Goal: Find specific page/section: Find specific page/section

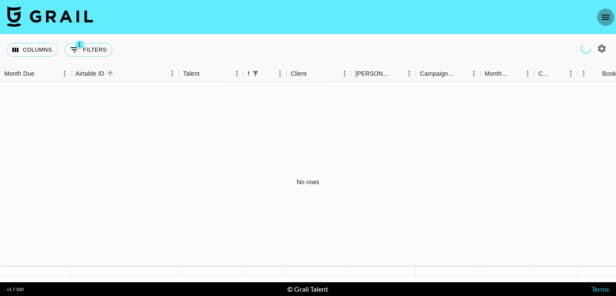
click at [610, 16] on icon "open drawer" at bounding box center [605, 17] width 10 height 10
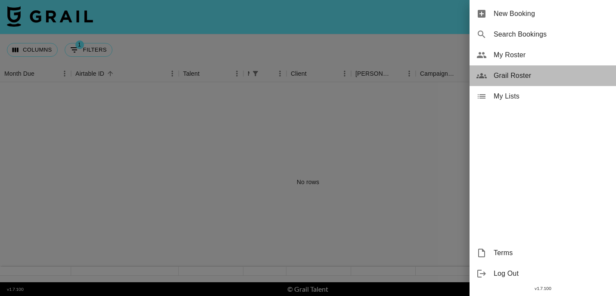
click at [534, 82] on div "Grail Roster" at bounding box center [542, 75] width 146 height 21
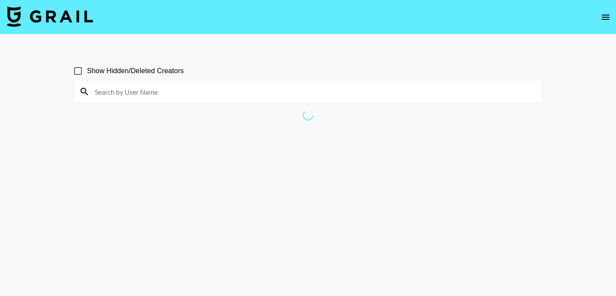
click at [192, 96] on input at bounding box center [313, 92] width 447 height 14
click at [161, 92] on input "[PERSON_NAME]" at bounding box center [313, 92] width 447 height 14
type input "kend"
click at [73, 67] on input "Show Hidden/Deleted Creators" at bounding box center [78, 71] width 18 height 18
checkbox input "true"
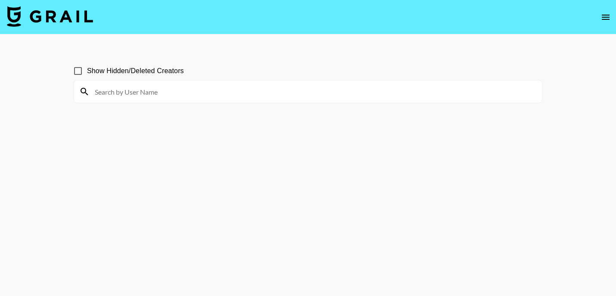
click at [163, 94] on input at bounding box center [313, 92] width 447 height 14
click at [270, 97] on input "[PERSON_NAME]" at bounding box center [313, 92] width 447 height 14
click at [278, 144] on section "Show Hidden/Deleted Creators kendra wilson" at bounding box center [308, 168] width 468 height 227
click at [165, 102] on div "[PERSON_NAME]" at bounding box center [308, 92] width 468 height 22
click at [148, 92] on input "[PERSON_NAME]" at bounding box center [313, 92] width 447 height 14
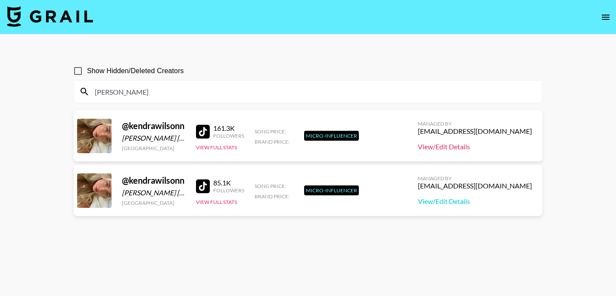
click at [480, 149] on link "View/Edit Details" at bounding box center [475, 146] width 114 height 9
click at [219, 149] on button "View Full Stats" at bounding box center [216, 147] width 41 height 6
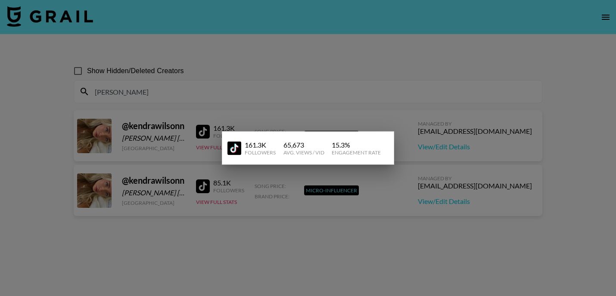
click at [246, 248] on div at bounding box center [308, 148] width 616 height 296
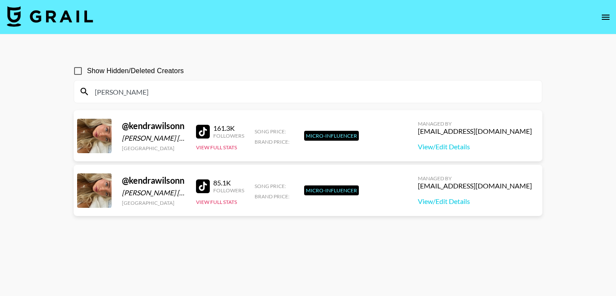
click at [209, 101] on div "[PERSON_NAME]" at bounding box center [308, 92] width 468 height 22
click at [208, 96] on input "[PERSON_NAME]" at bounding box center [313, 92] width 447 height 14
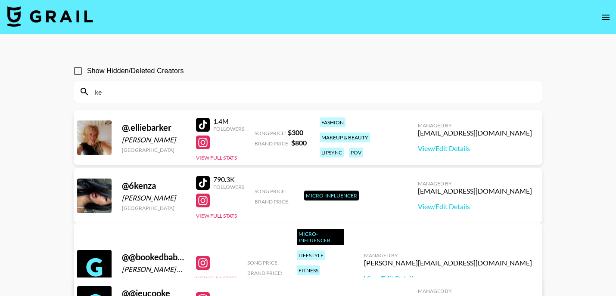
type input "k"
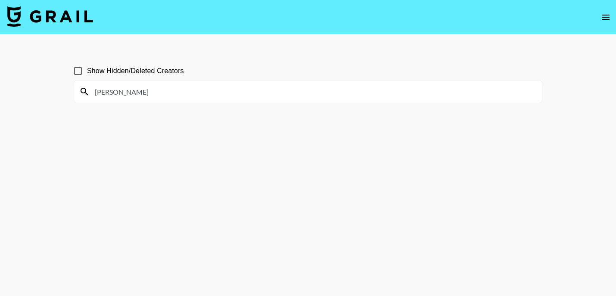
click at [174, 89] on input "tay brito" at bounding box center [313, 92] width 447 height 14
click at [177, 95] on input "tay brito" at bounding box center [313, 92] width 447 height 14
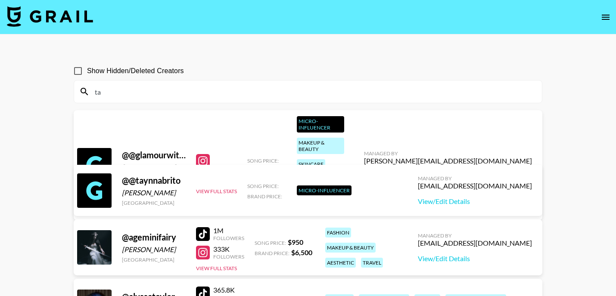
type input "t"
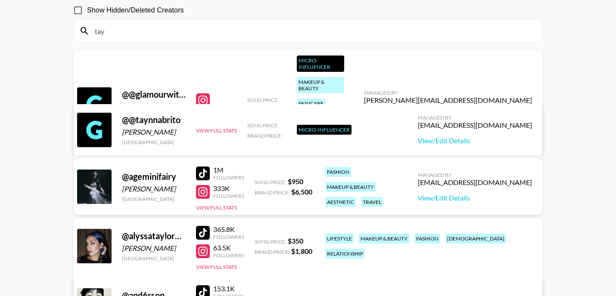
scroll to position [59, 0]
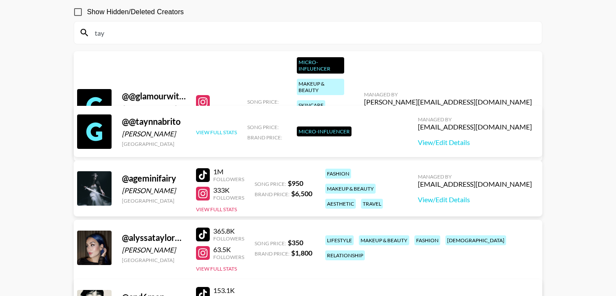
type input "tay"
click at [222, 133] on button "View Full Stats" at bounding box center [216, 132] width 41 height 6
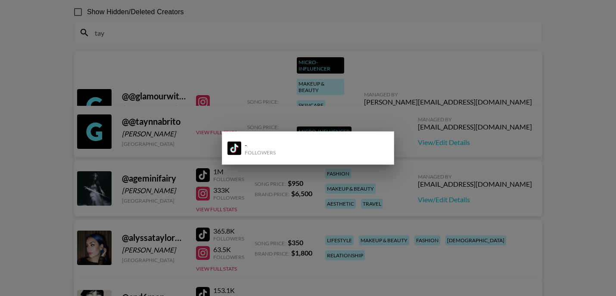
click at [195, 149] on div at bounding box center [308, 148] width 616 height 296
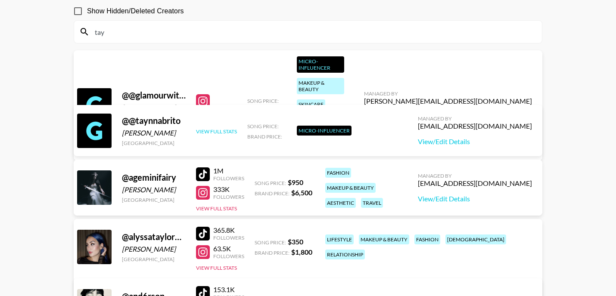
scroll to position [60, 0]
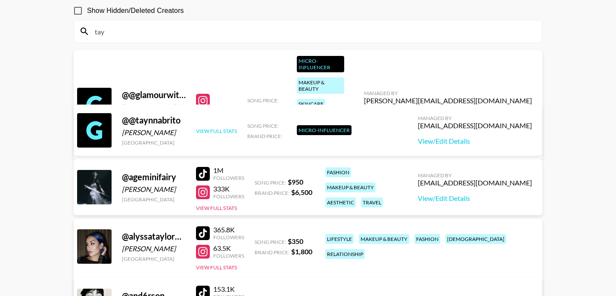
click at [222, 130] on button "View Full Stats" at bounding box center [216, 131] width 41 height 6
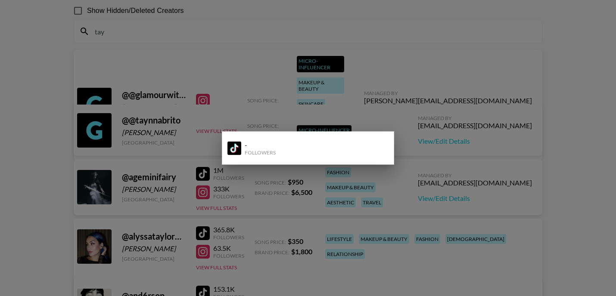
click at [360, 121] on div at bounding box center [308, 148] width 616 height 296
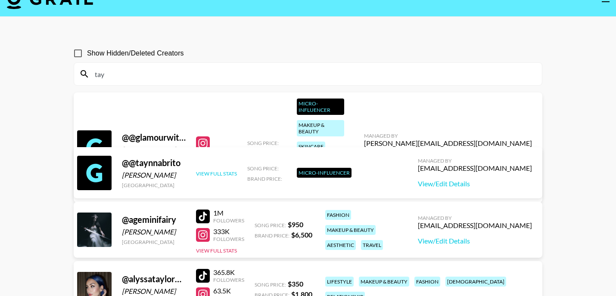
scroll to position [14, 0]
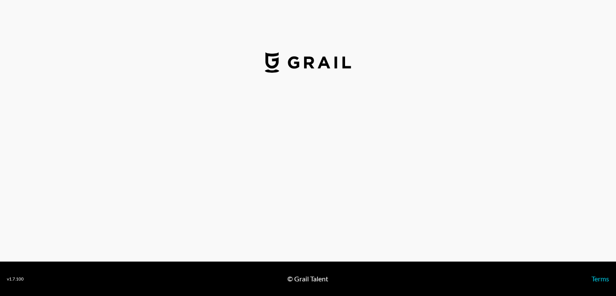
select select "USD"
